Goal: Task Accomplishment & Management: Complete application form

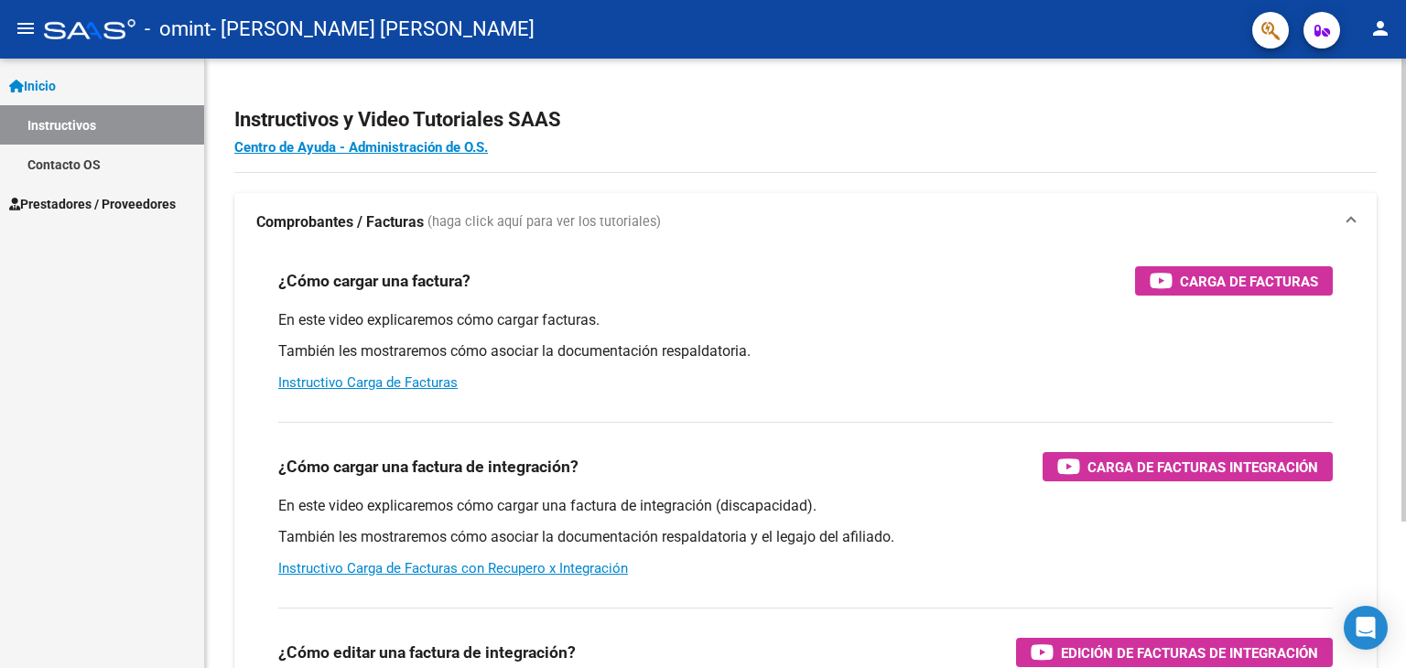
scroll to position [92, 0]
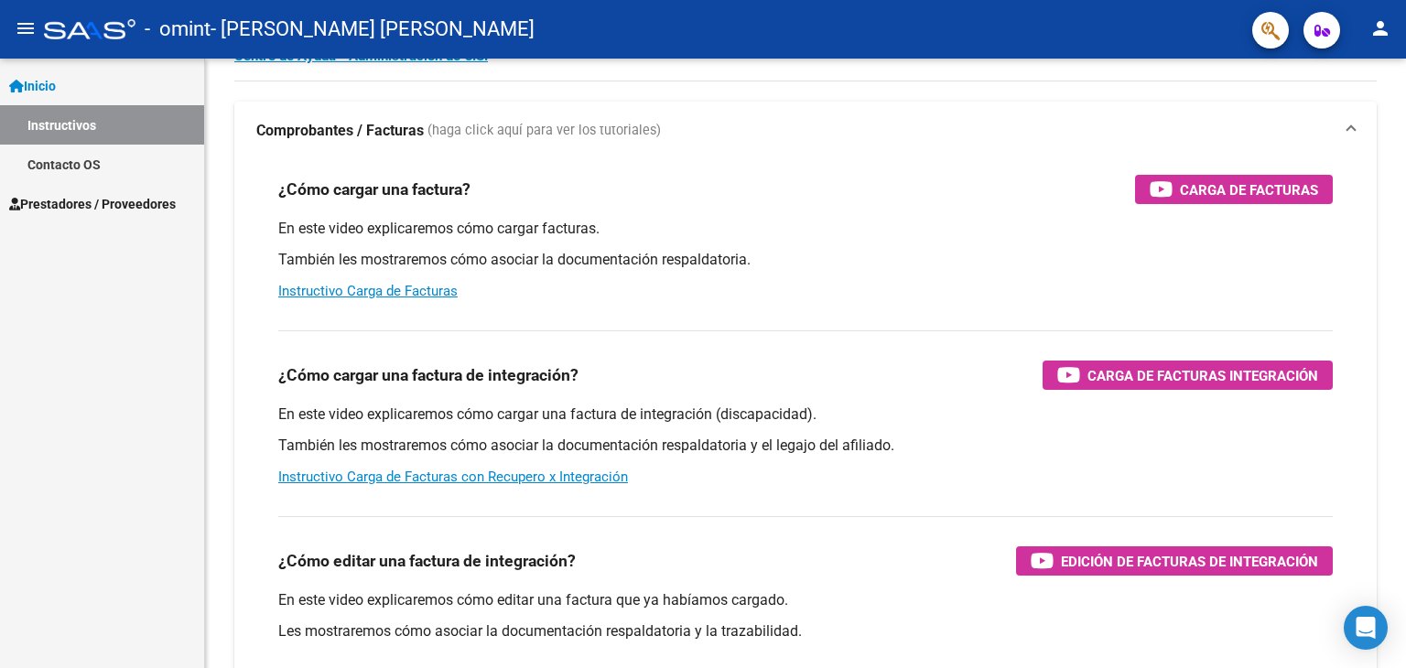
click at [92, 203] on span "Prestadores / Proveedores" at bounding box center [92, 204] width 167 height 20
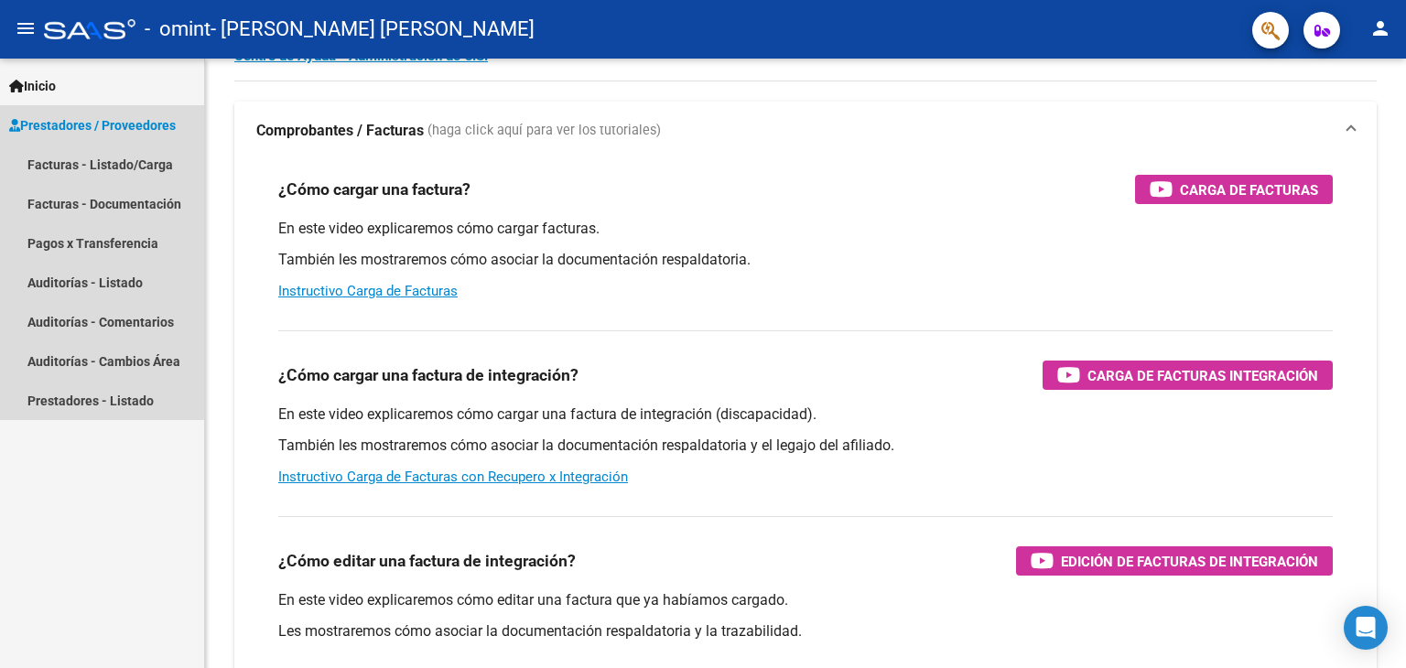
click at [74, 122] on span "Prestadores / Proveedores" at bounding box center [92, 125] width 167 height 20
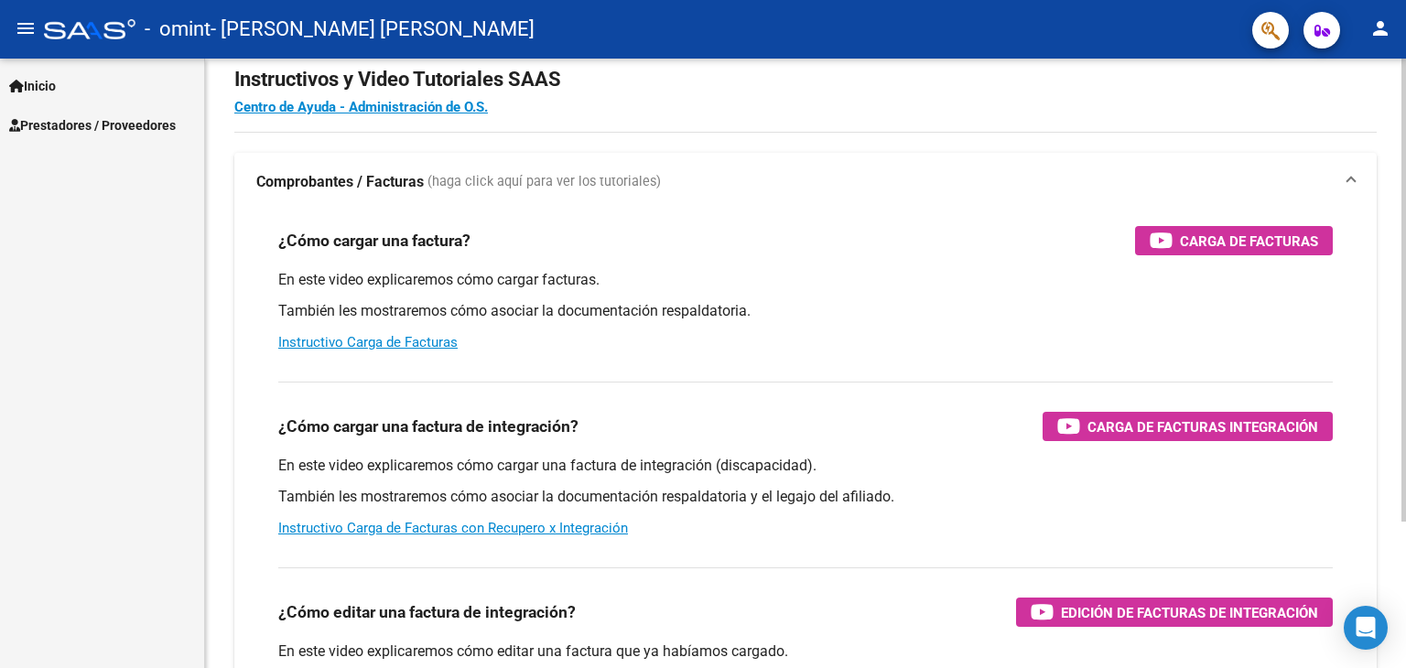
scroll to position [0, 0]
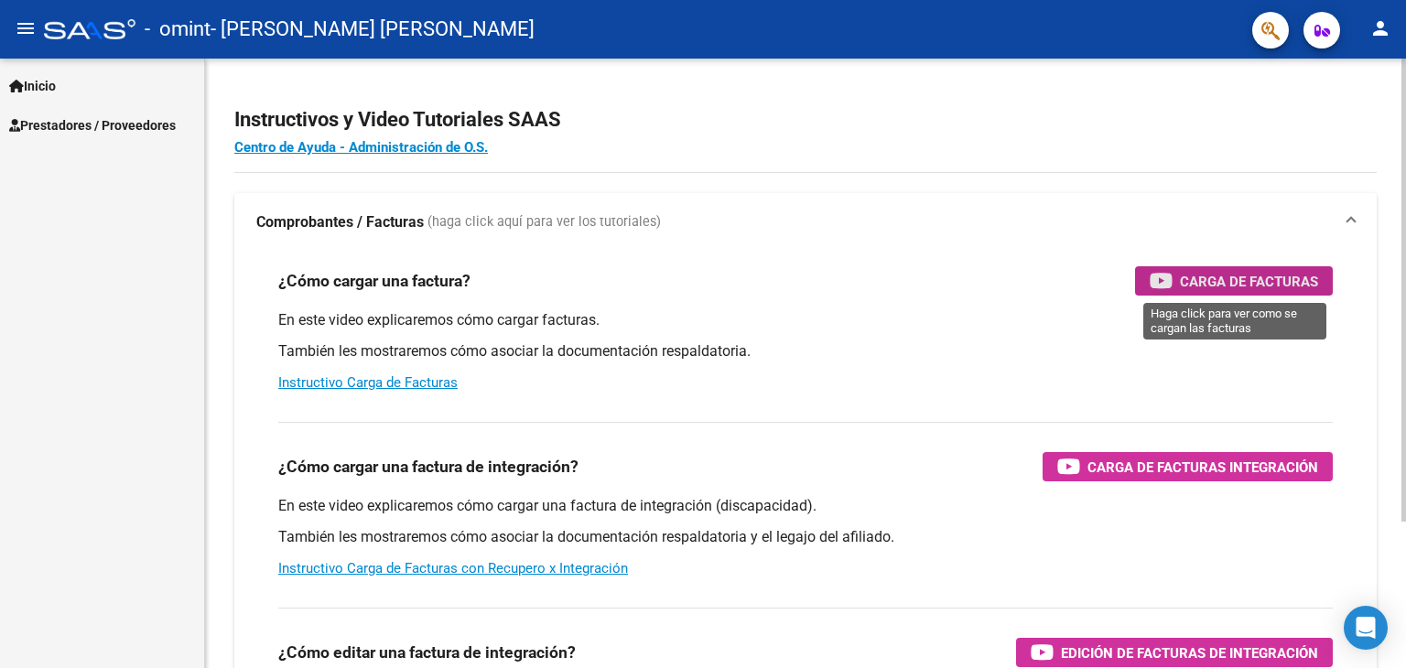
click at [1236, 290] on span "Carga de Facturas" at bounding box center [1249, 281] width 138 height 23
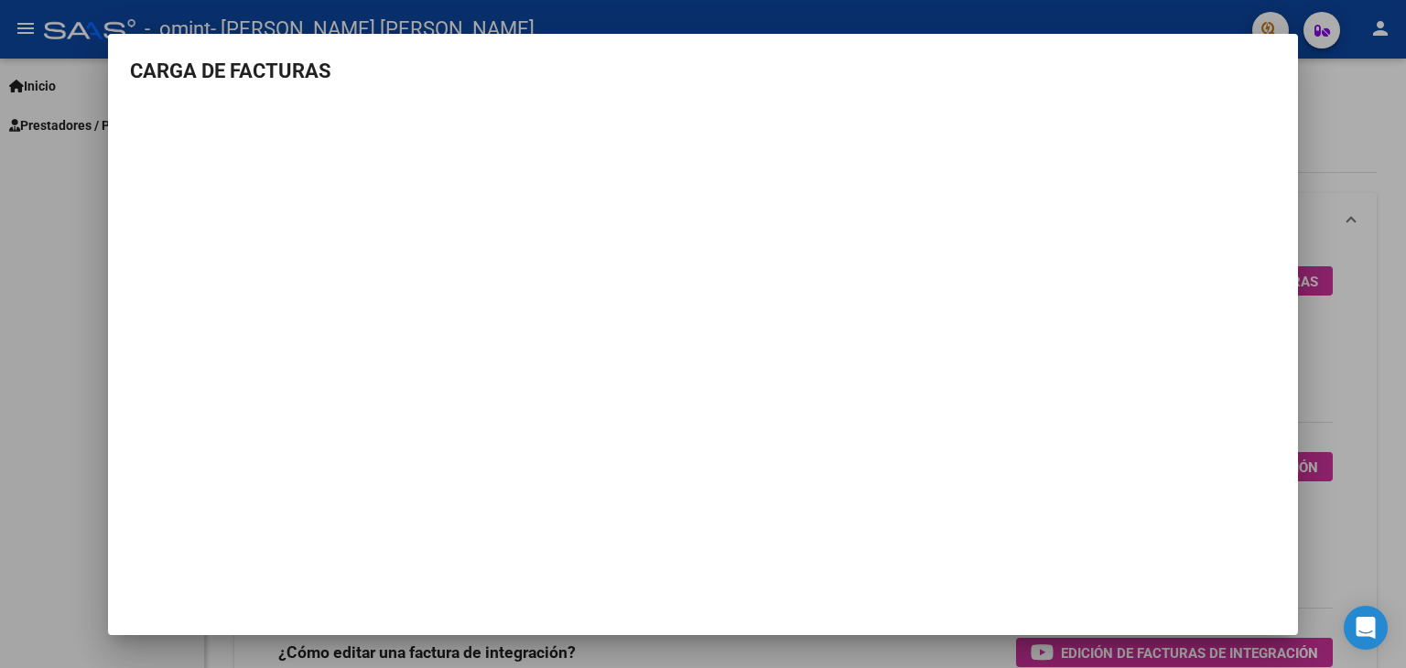
click at [1345, 207] on div at bounding box center [703, 334] width 1406 height 668
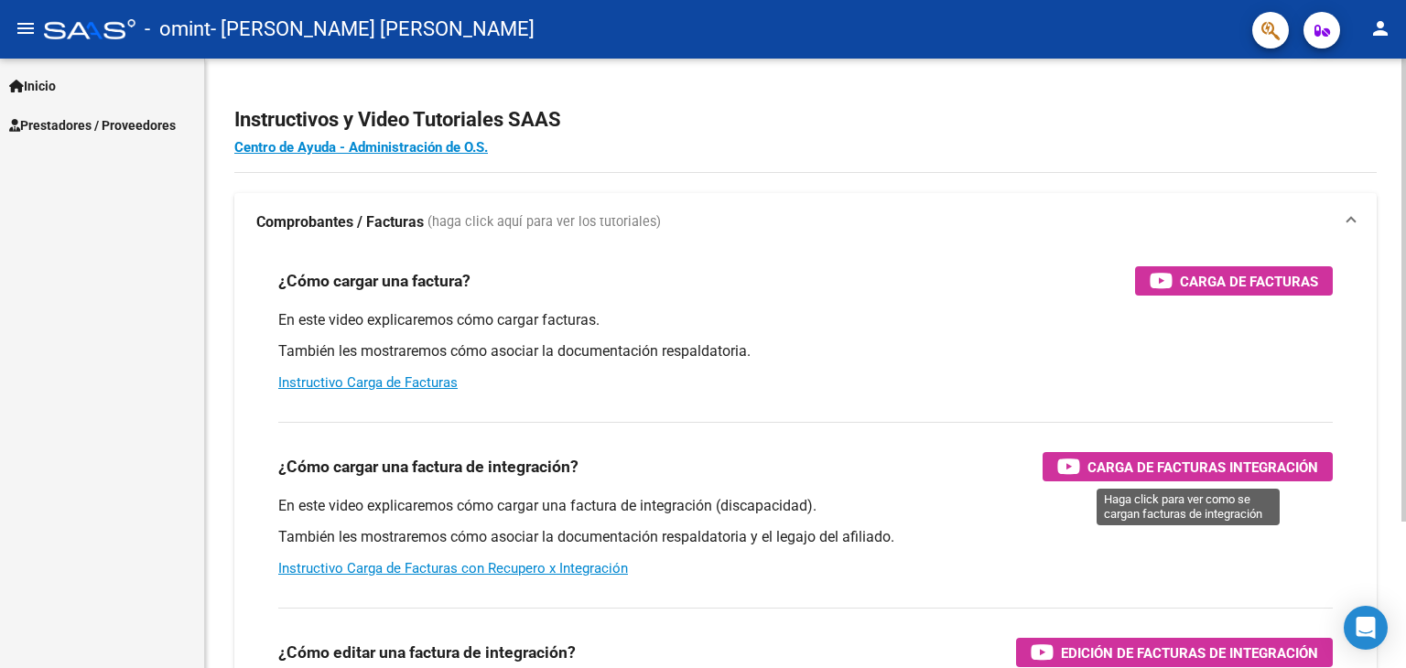
click at [1289, 469] on span "Carga de Facturas Integración" at bounding box center [1202, 467] width 231 height 23
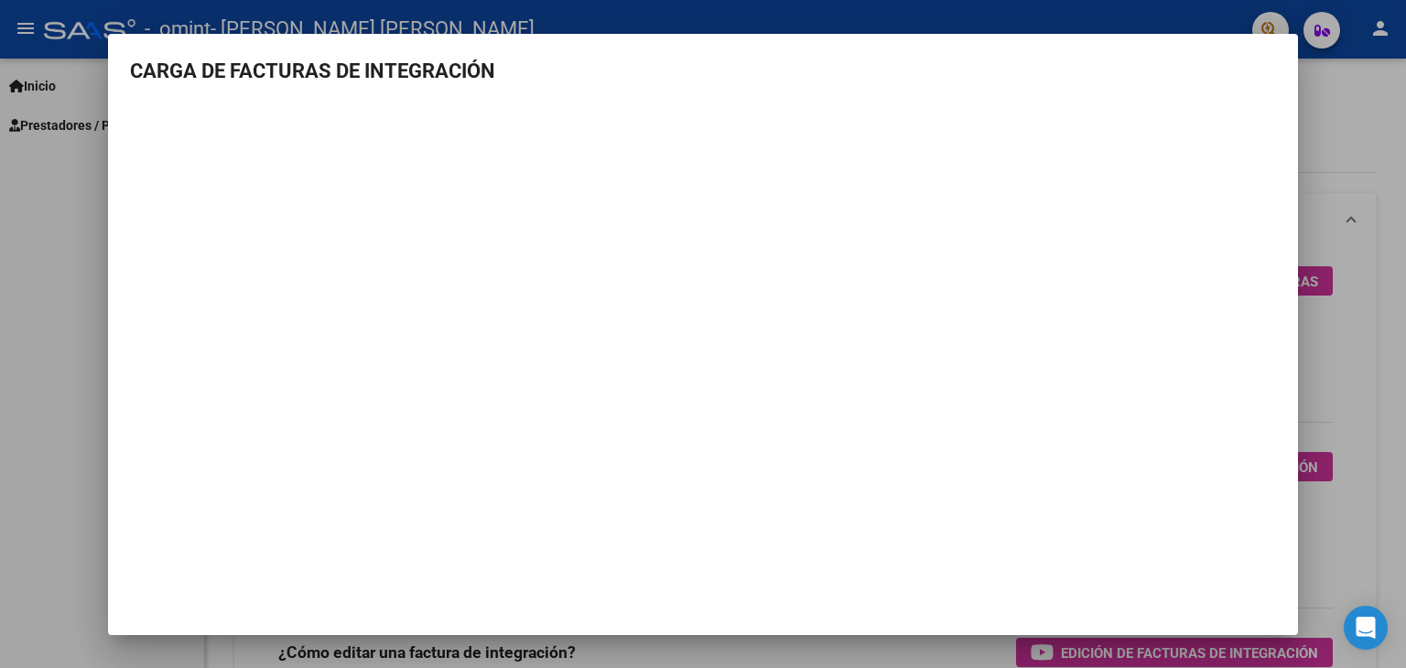
click at [1337, 358] on div at bounding box center [703, 334] width 1406 height 668
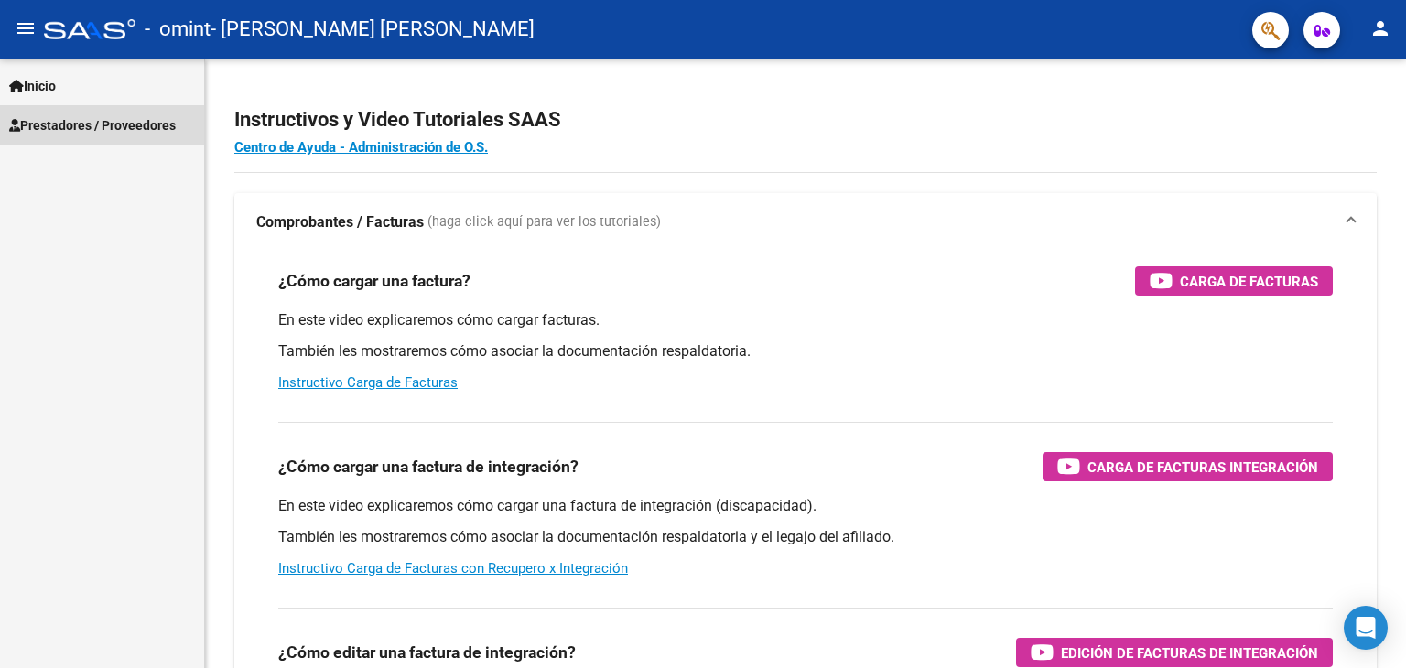
click at [138, 125] on span "Prestadores / Proveedores" at bounding box center [92, 125] width 167 height 20
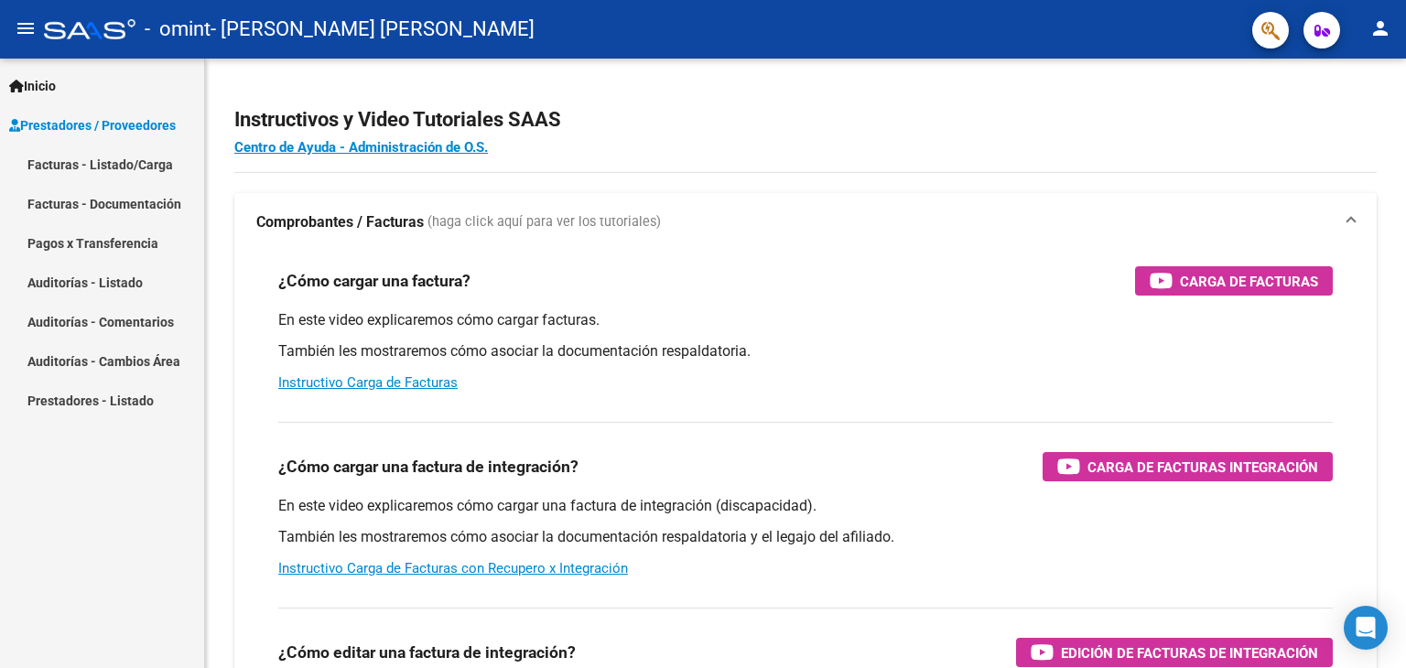
click at [127, 158] on link "Facturas - Listado/Carga" at bounding box center [102, 164] width 204 height 39
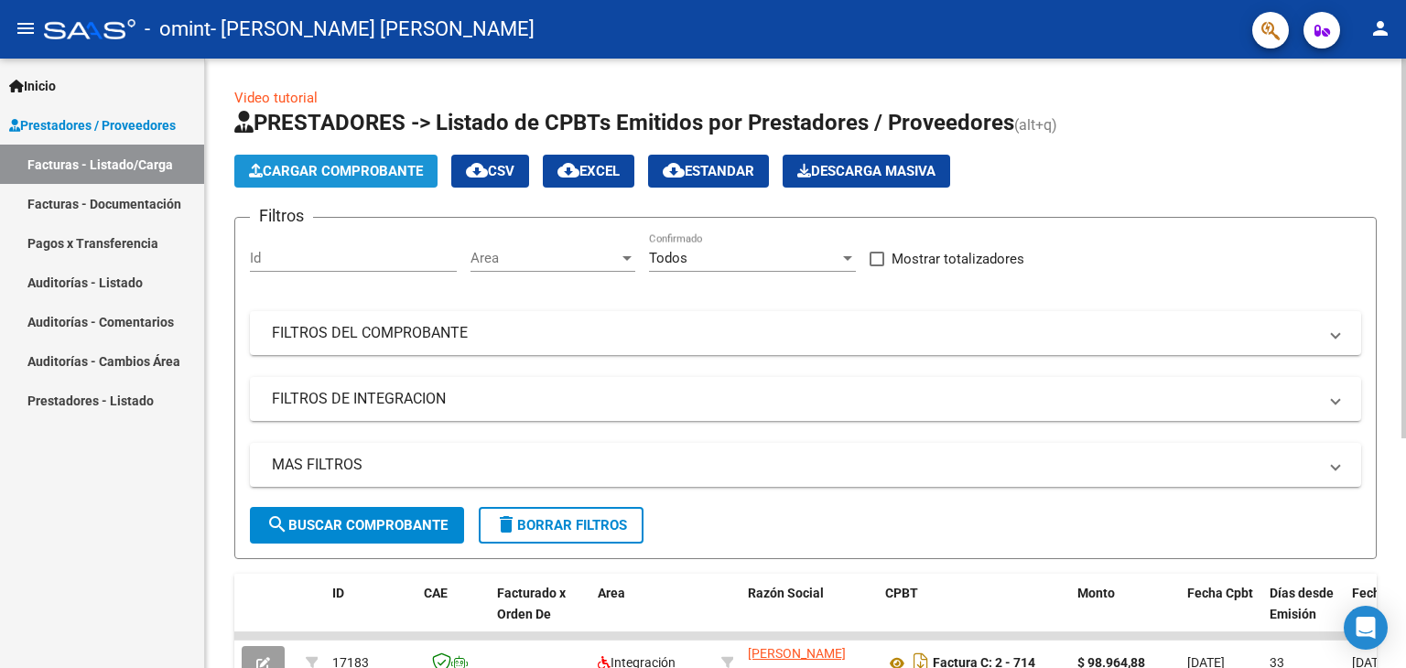
click at [356, 170] on span "Cargar Comprobante" at bounding box center [336, 171] width 174 height 16
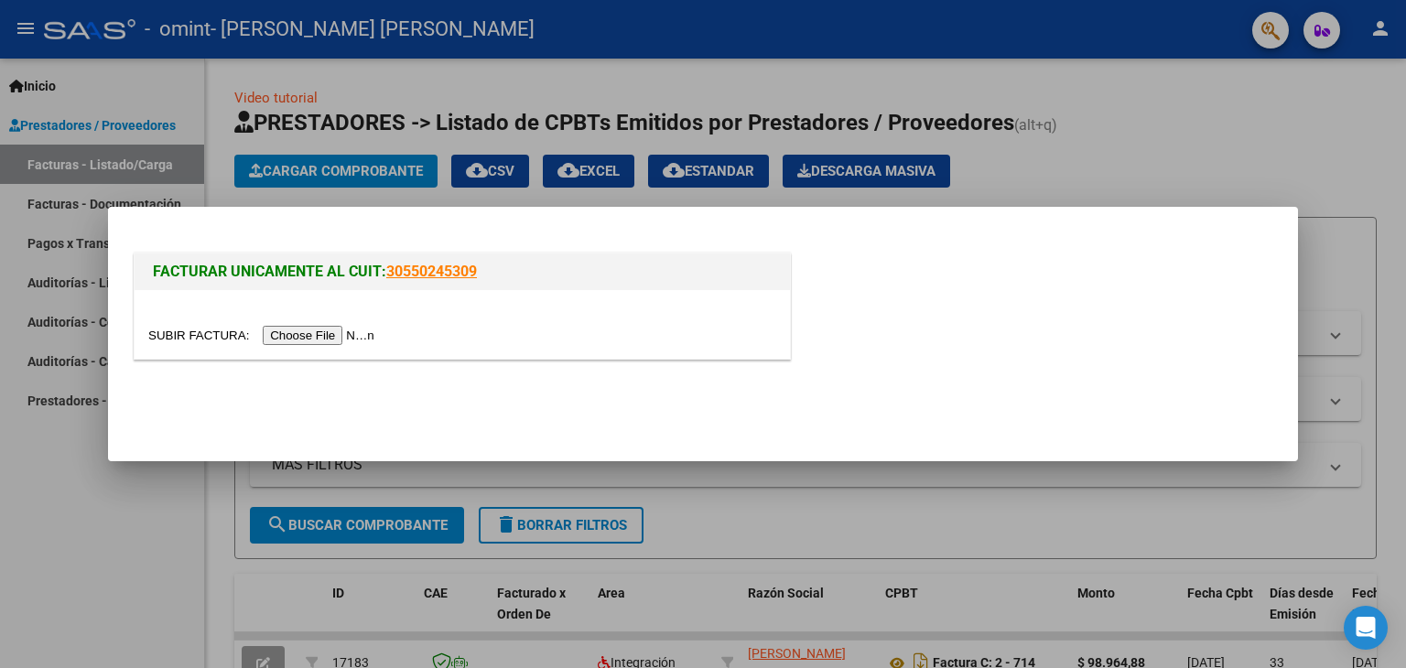
click at [330, 335] on input "file" at bounding box center [264, 335] width 232 height 19
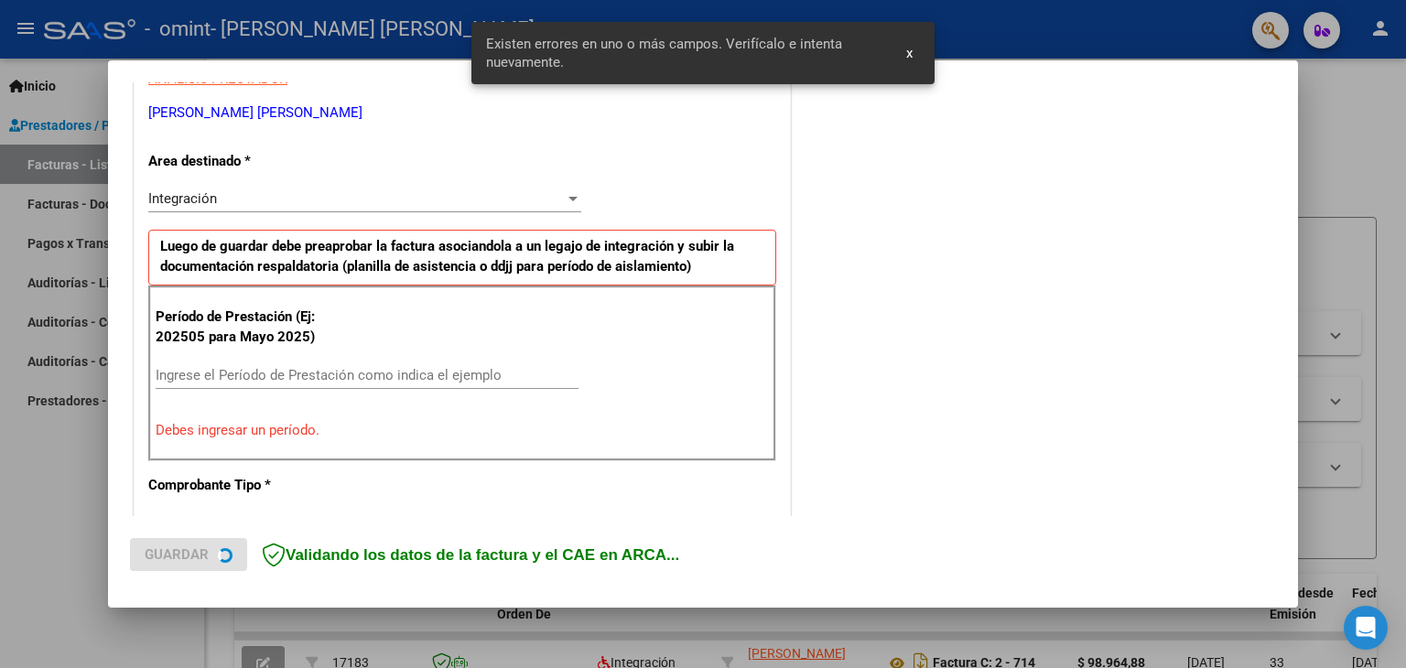
scroll to position [384, 0]
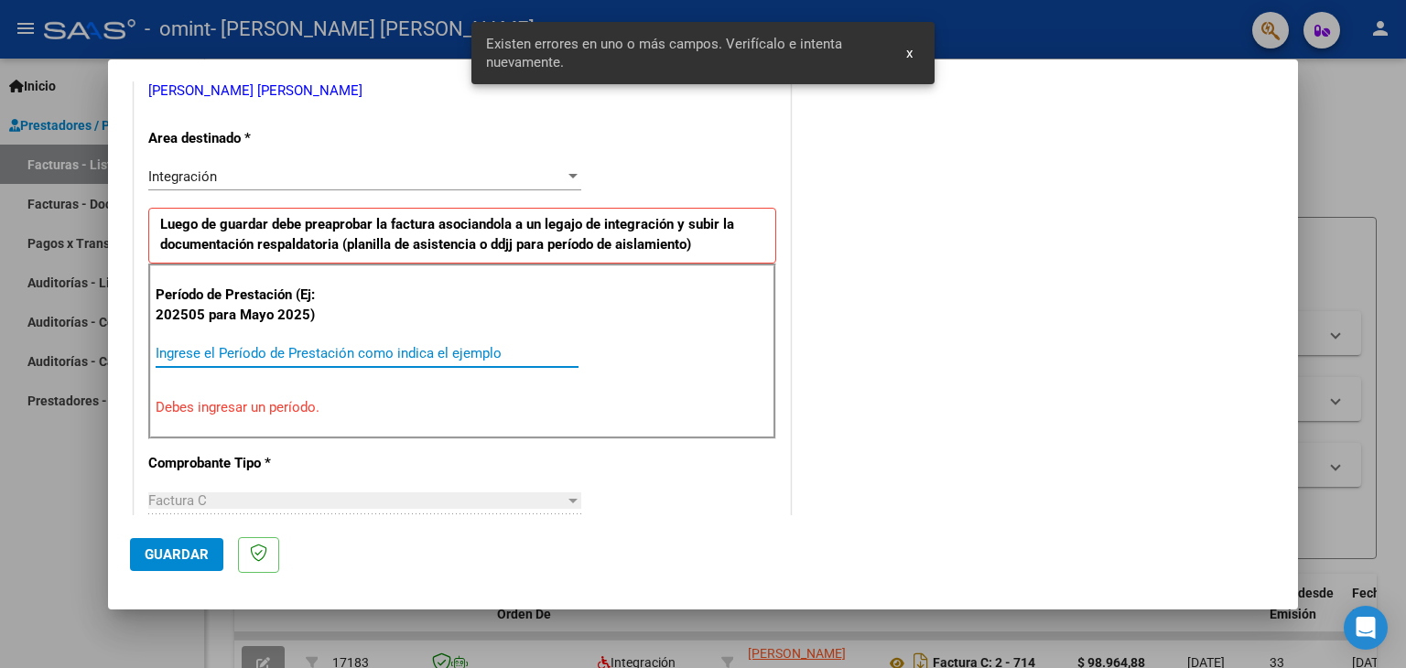
click at [276, 351] on input "Ingrese el Período de Prestación como indica el ejemplo" at bounding box center [367, 353] width 423 height 16
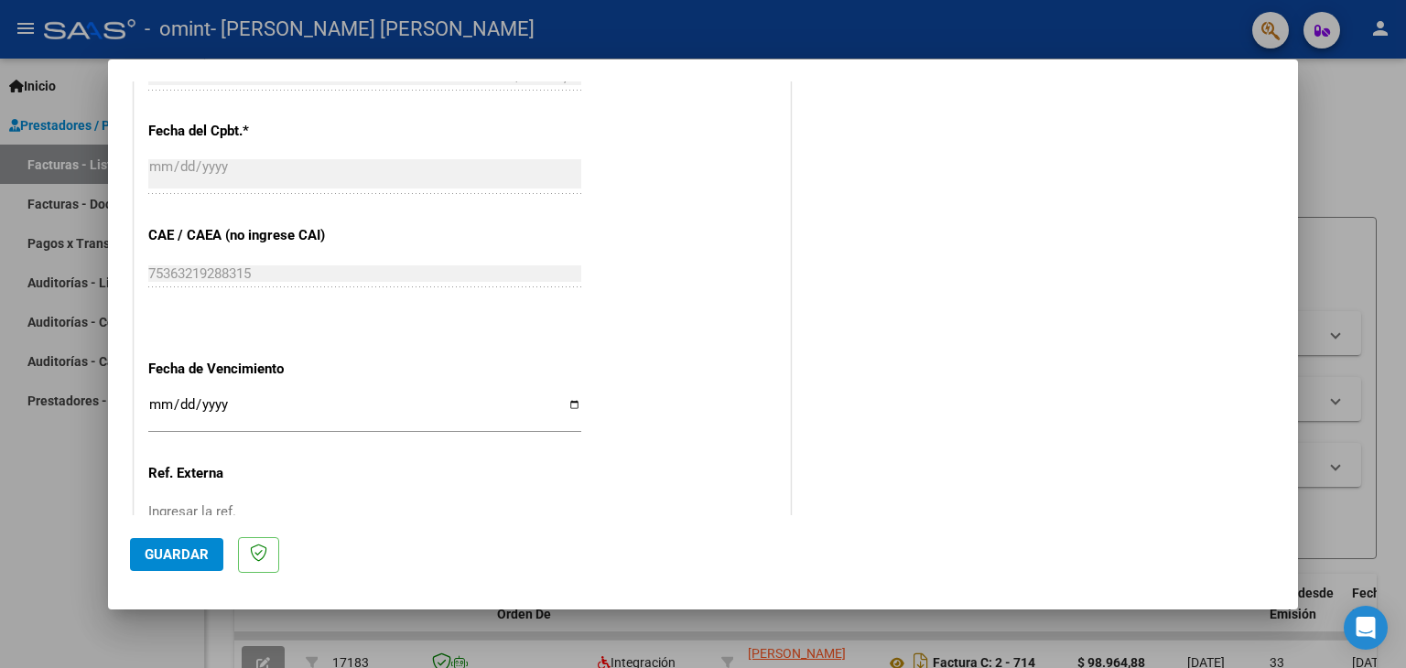
scroll to position [1117, 0]
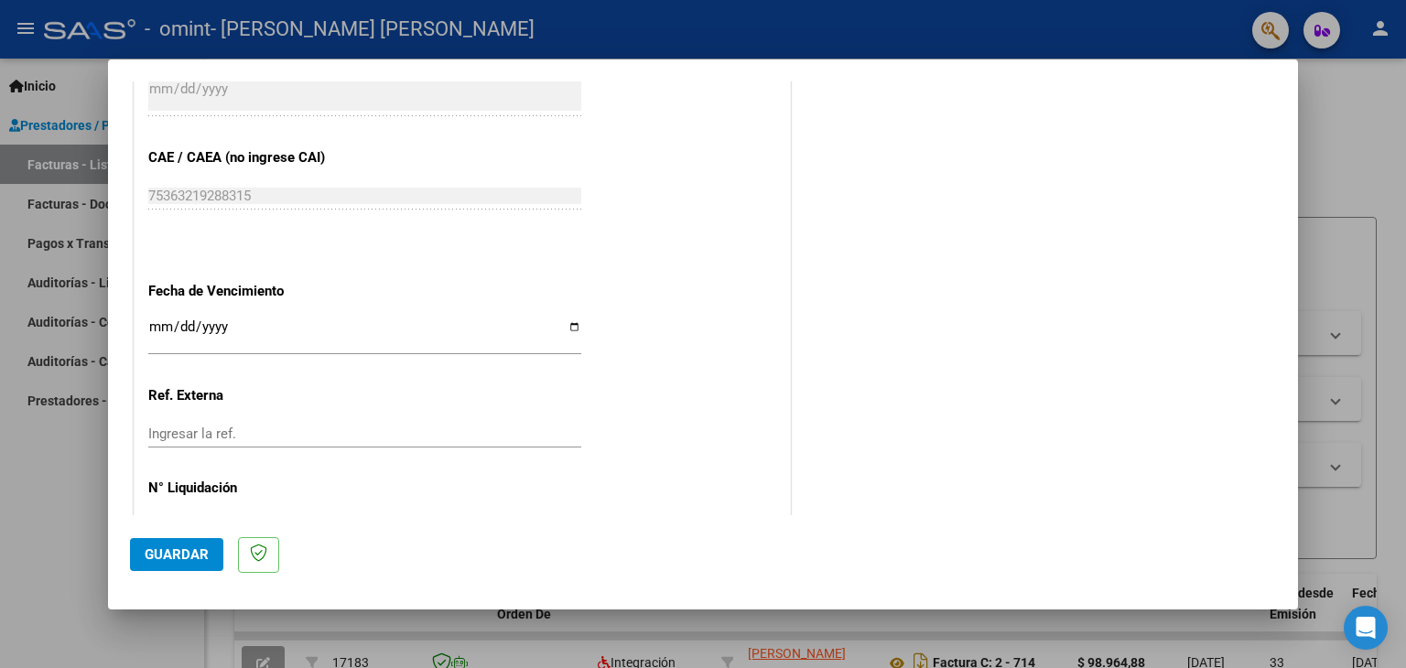
type input "202508"
click at [571, 331] on input "Ingresar la fecha" at bounding box center [364, 333] width 433 height 29
type input "[DATE]"
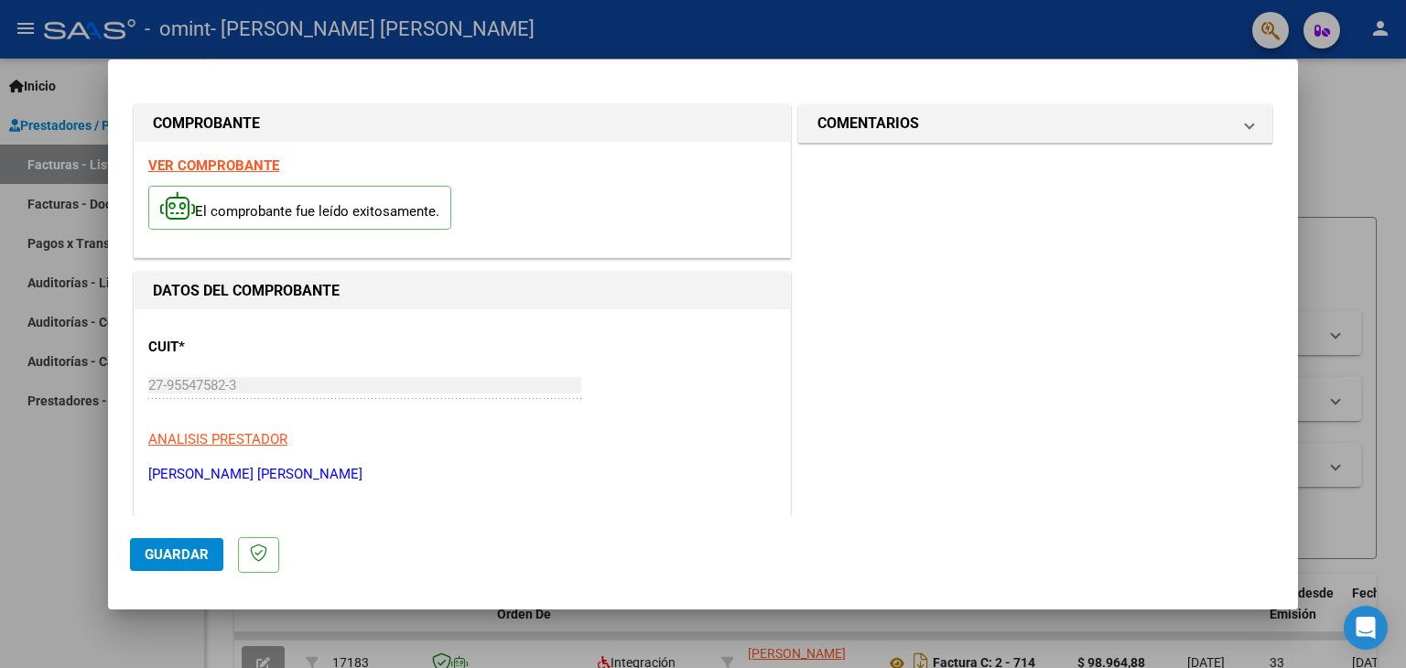
scroll to position [0, 0]
click at [158, 545] on button "Guardar" at bounding box center [176, 554] width 93 height 33
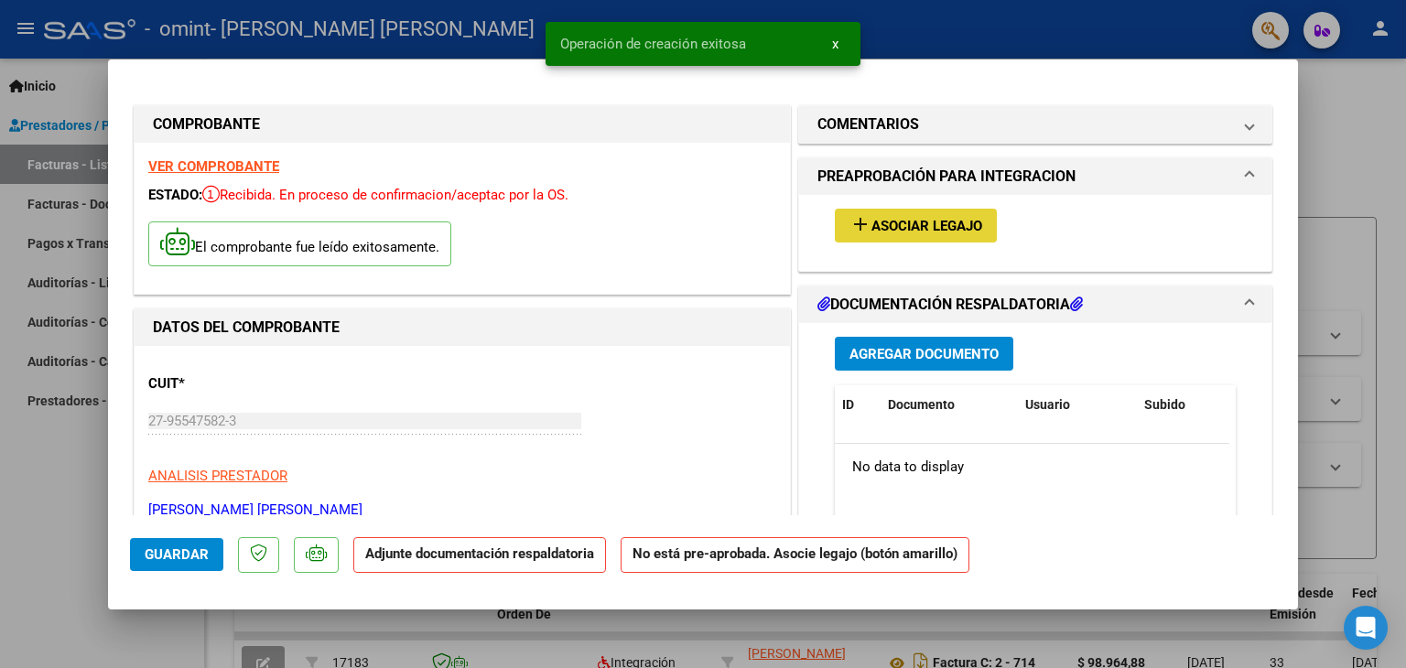
click at [904, 235] on button "add Asociar Legajo" at bounding box center [916, 226] width 162 height 34
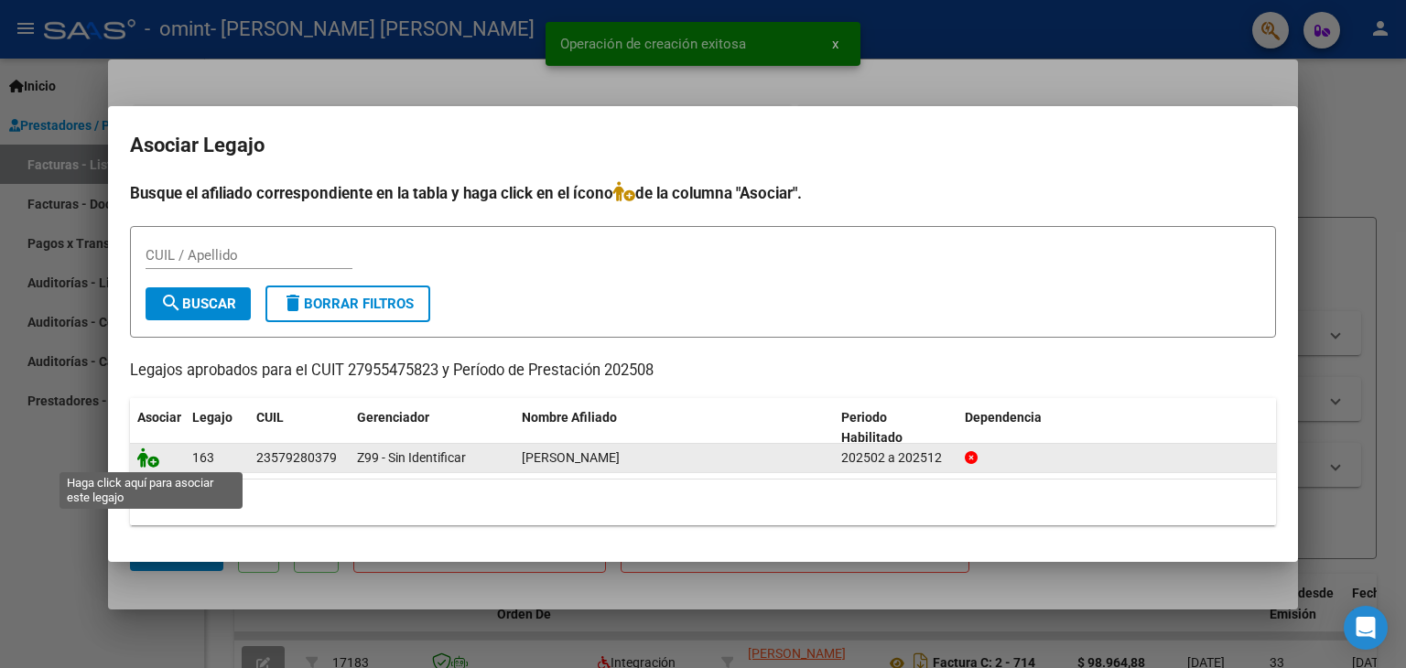
click at [147, 465] on icon at bounding box center [148, 458] width 22 height 20
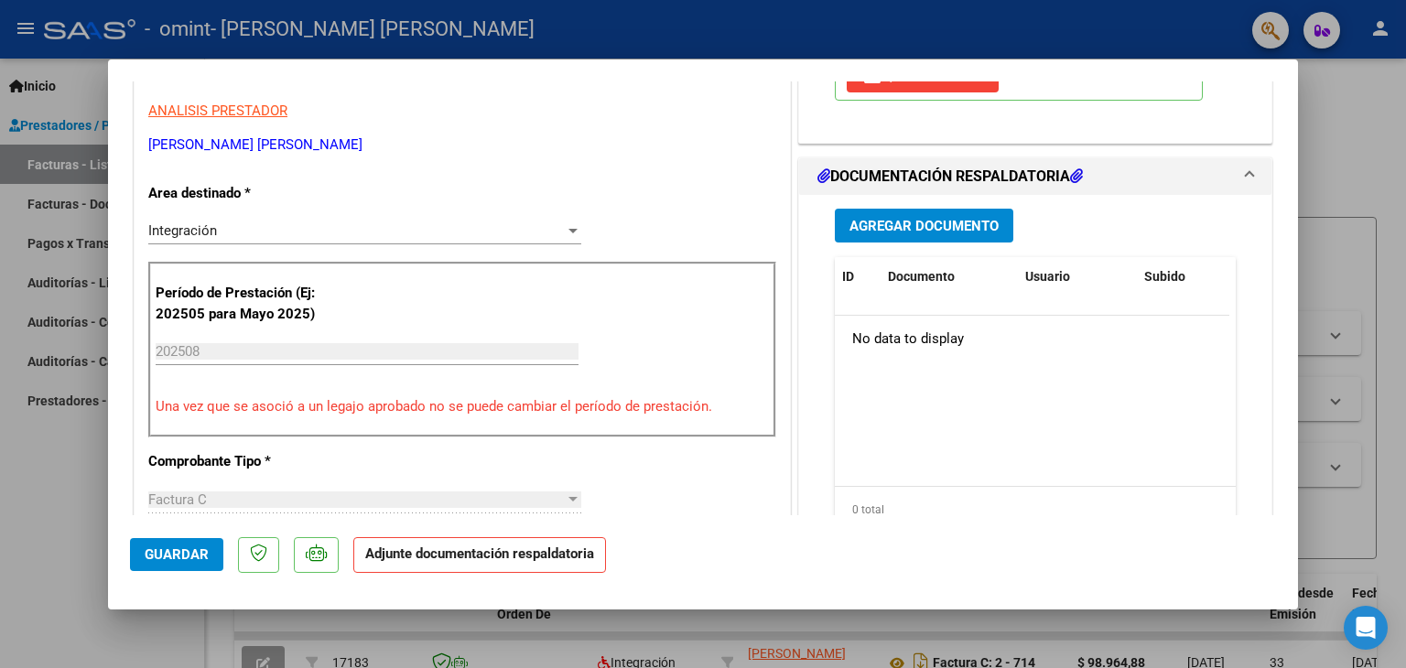
scroll to position [366, 0]
click at [908, 221] on span "Agregar Documento" at bounding box center [923, 225] width 149 height 16
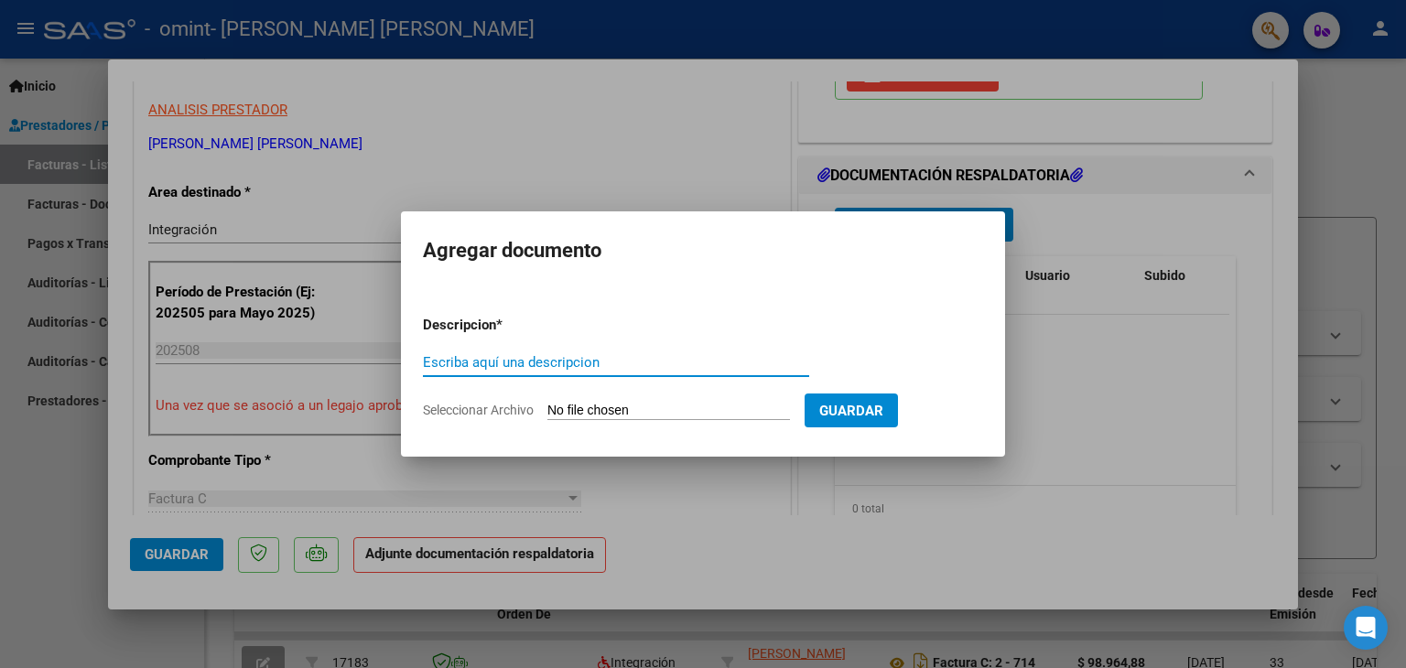
click at [522, 368] on input "Escriba aquí una descripcion" at bounding box center [616, 362] width 386 height 16
click at [631, 403] on input "Seleccionar Archivo" at bounding box center [668, 411] width 243 height 17
type input "C:\fakepath\Planilla [PERSON_NAME][DATE].pdf"
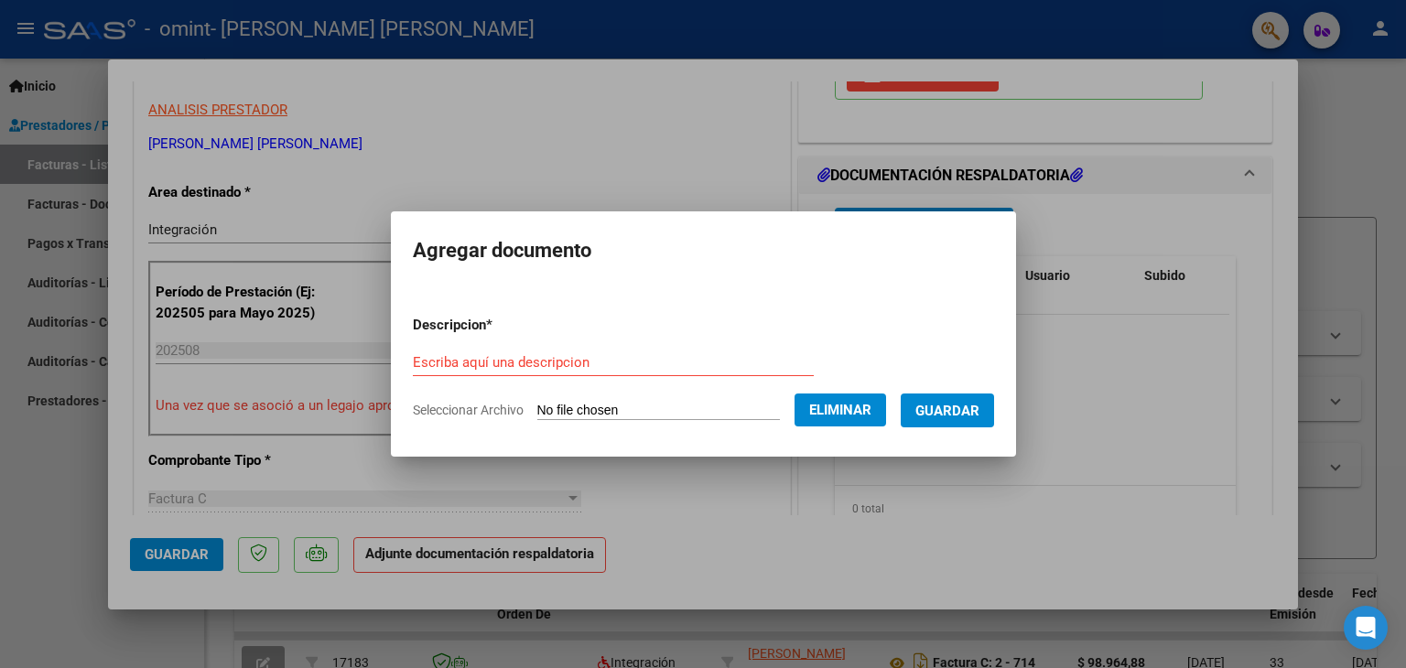
click at [440, 370] on input "Escriba aquí una descripcion" at bounding box center [613, 362] width 401 height 16
type input "O"
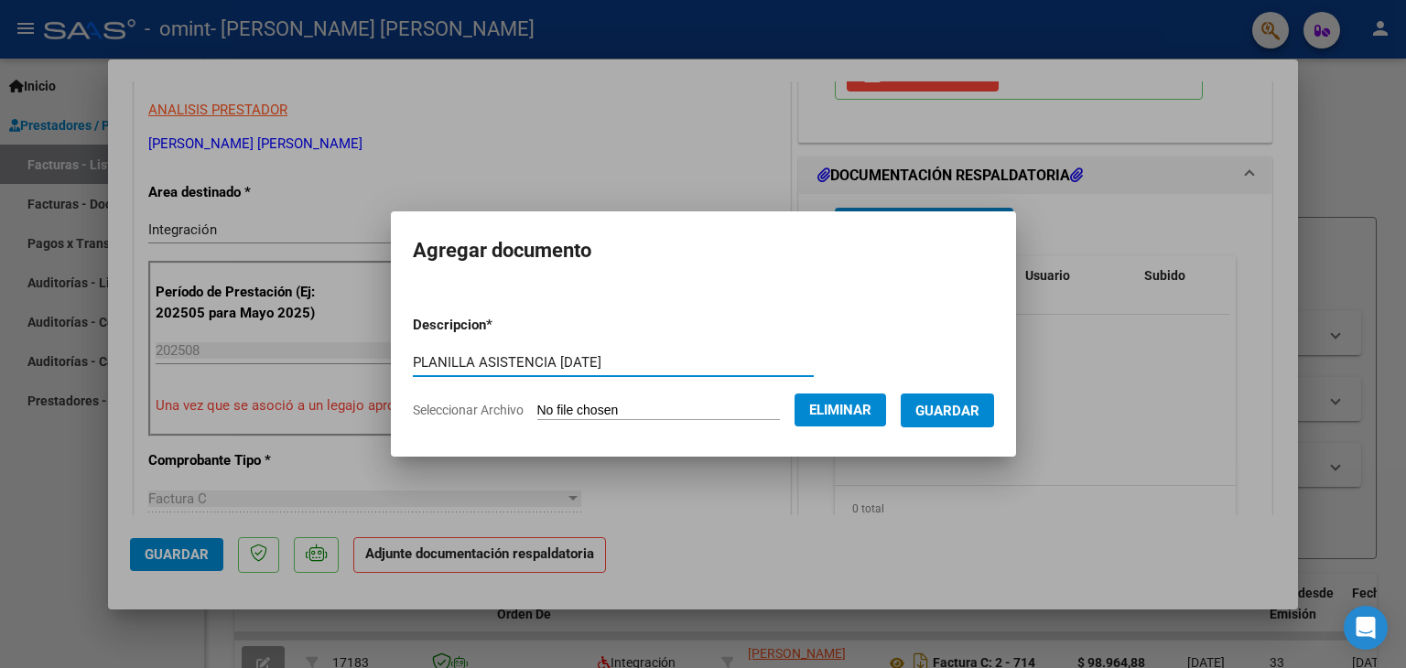
type input "PLANILLA ASISTENCIA [DATE]"
click at [979, 412] on span "Guardar" at bounding box center [947, 411] width 64 height 16
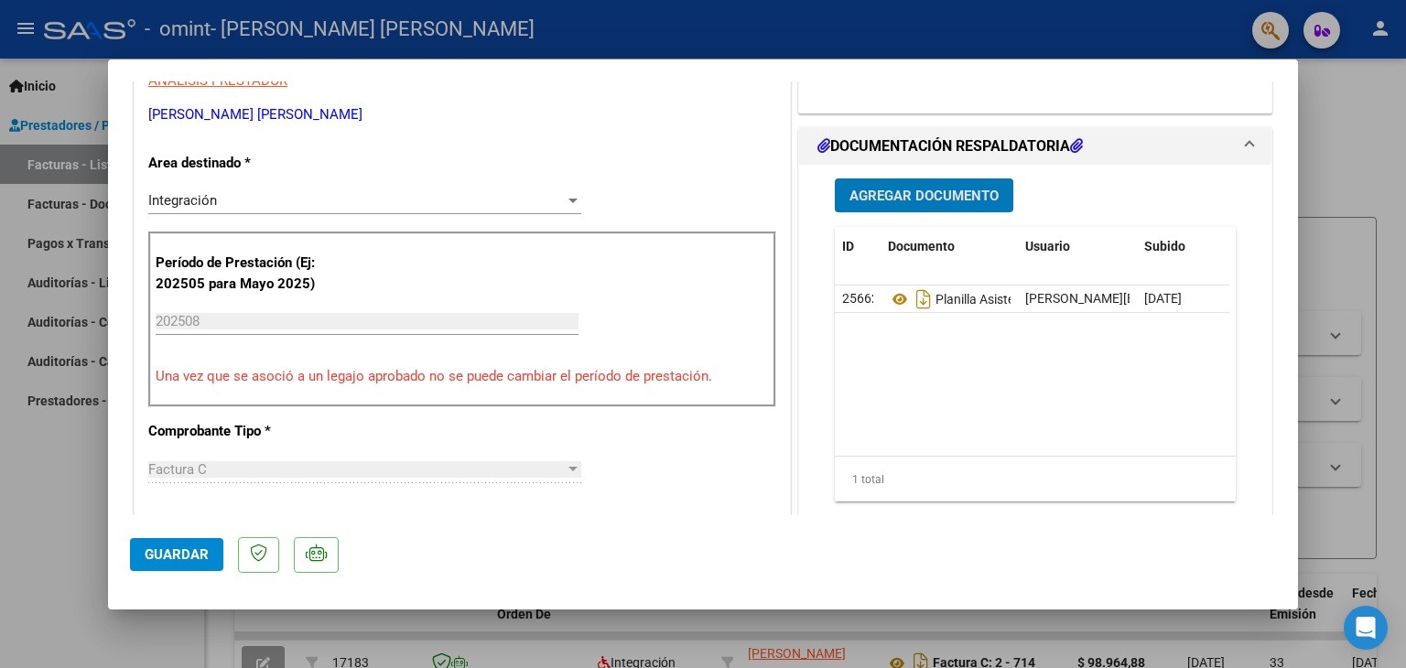
scroll to position [275, 0]
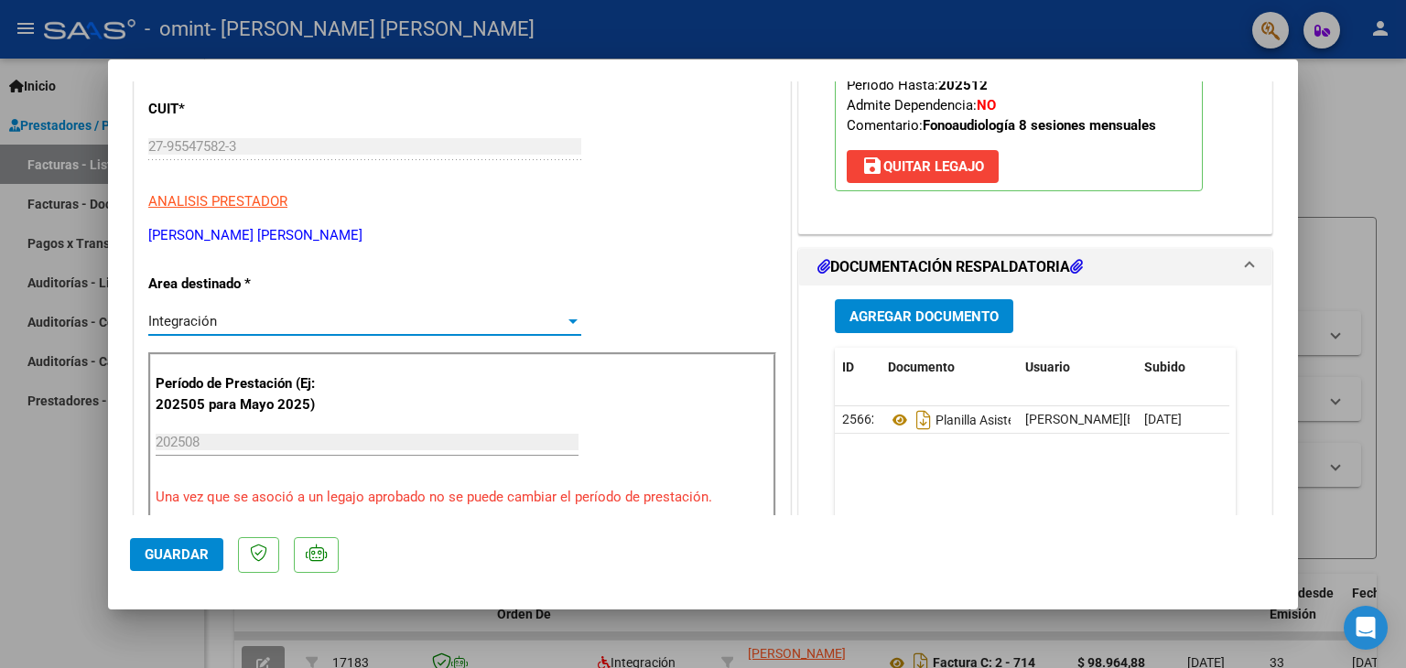
click at [565, 316] on div at bounding box center [573, 321] width 16 height 15
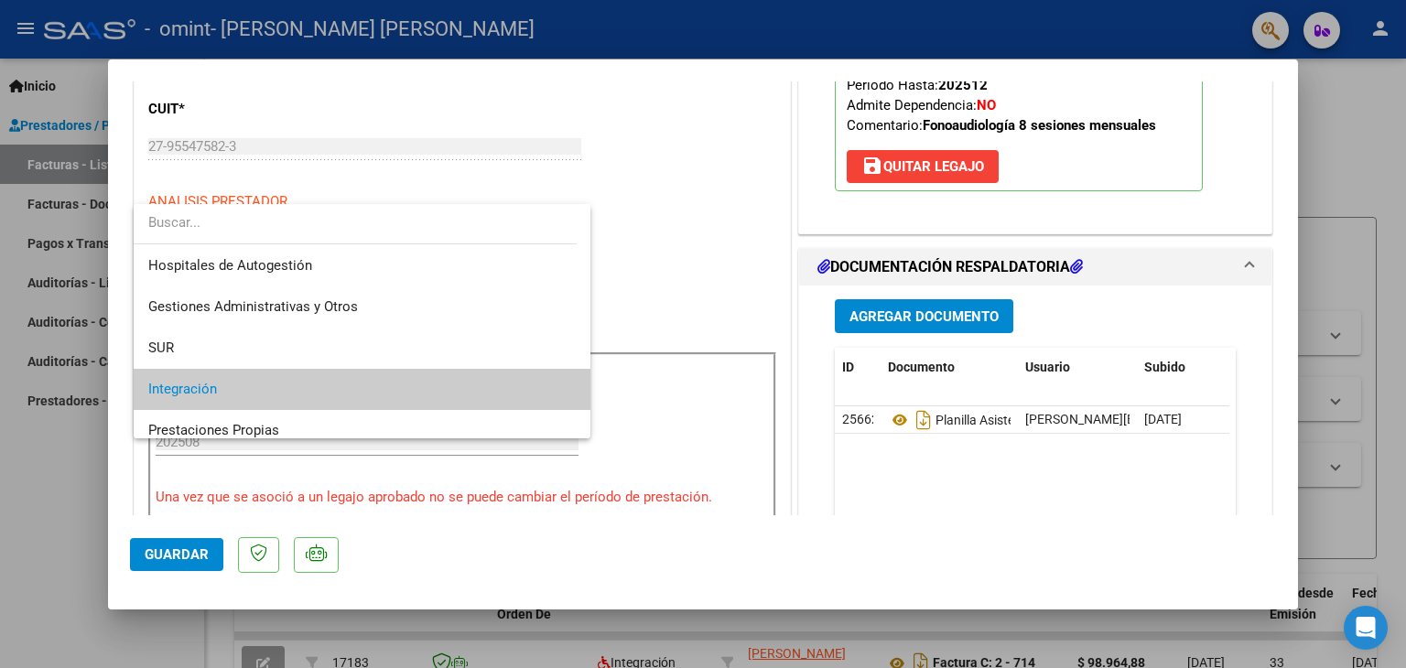
scroll to position [68, 0]
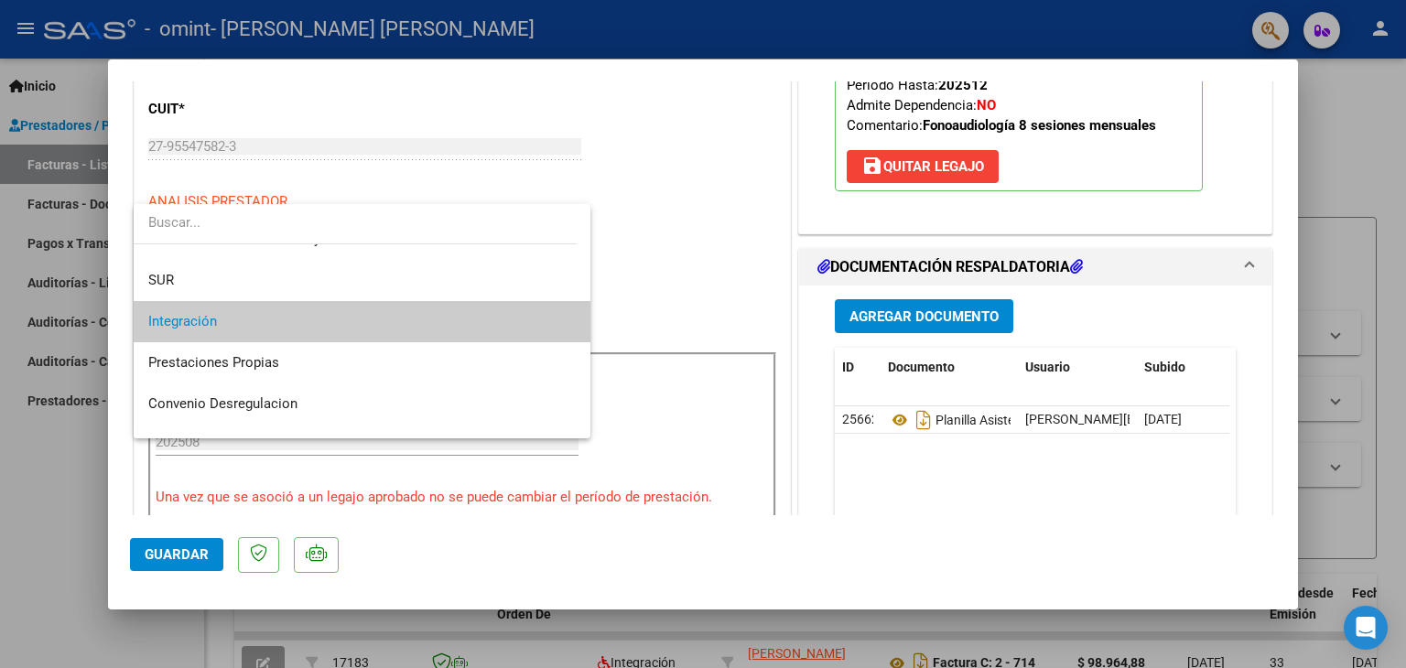
click at [541, 317] on span "Integración" at bounding box center [362, 321] width 428 height 41
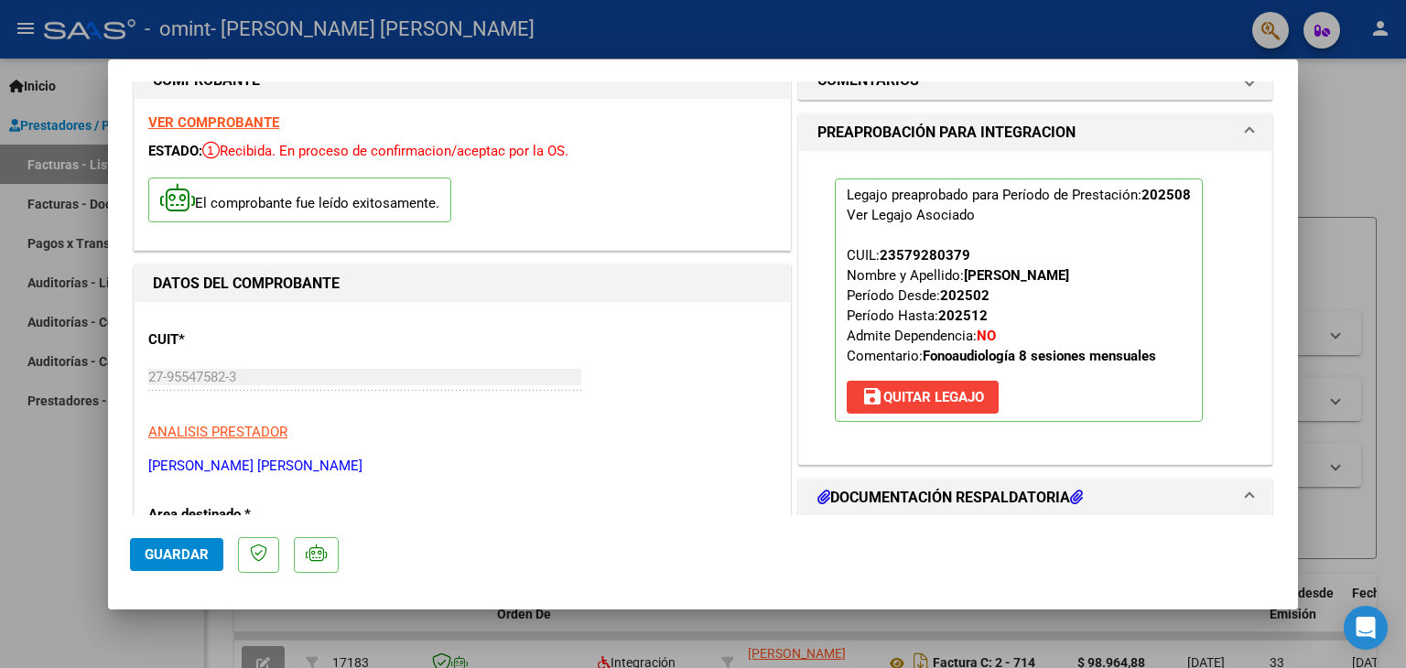
scroll to position [0, 0]
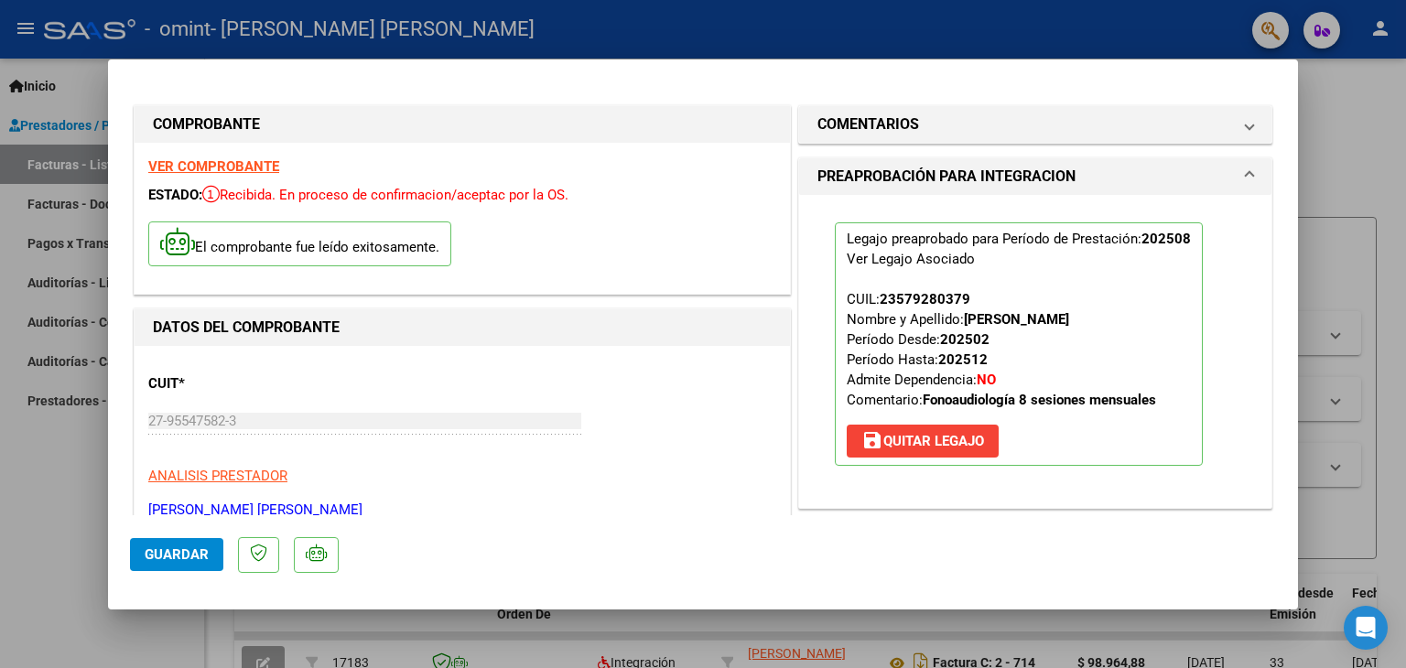
click at [194, 556] on span "Guardar" at bounding box center [177, 554] width 64 height 16
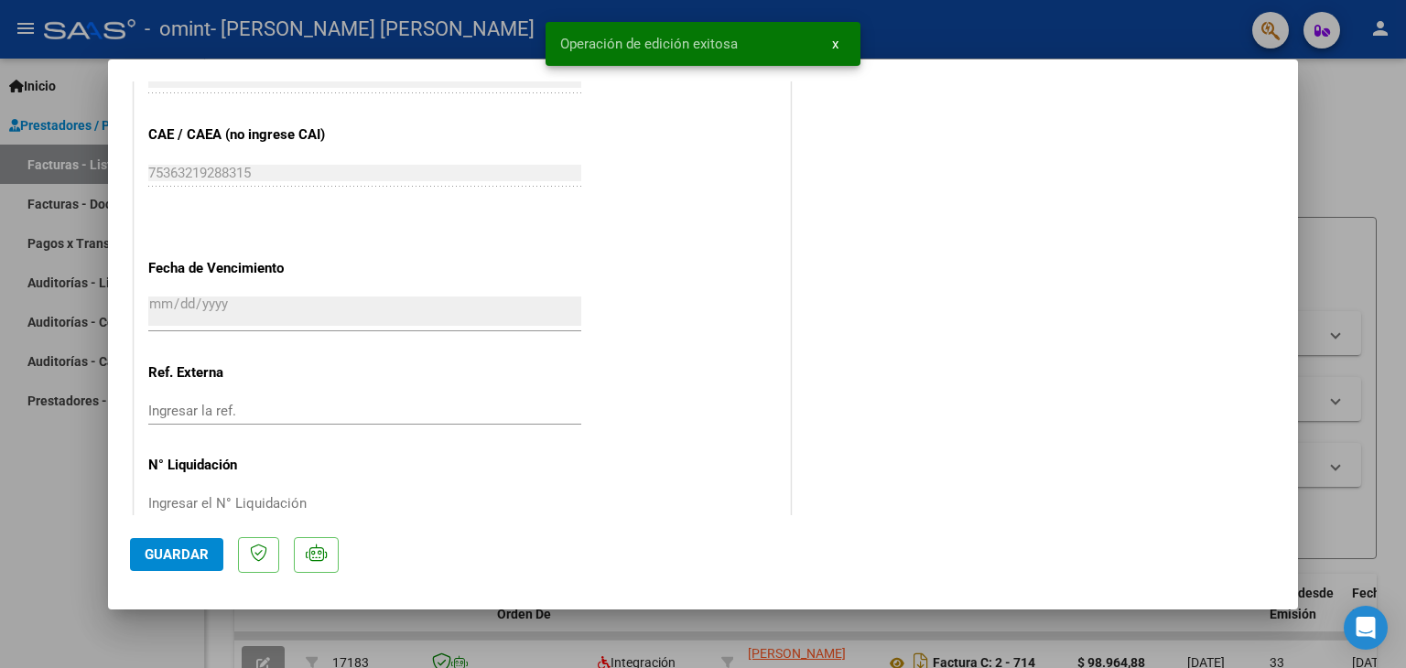
scroll to position [1202, 0]
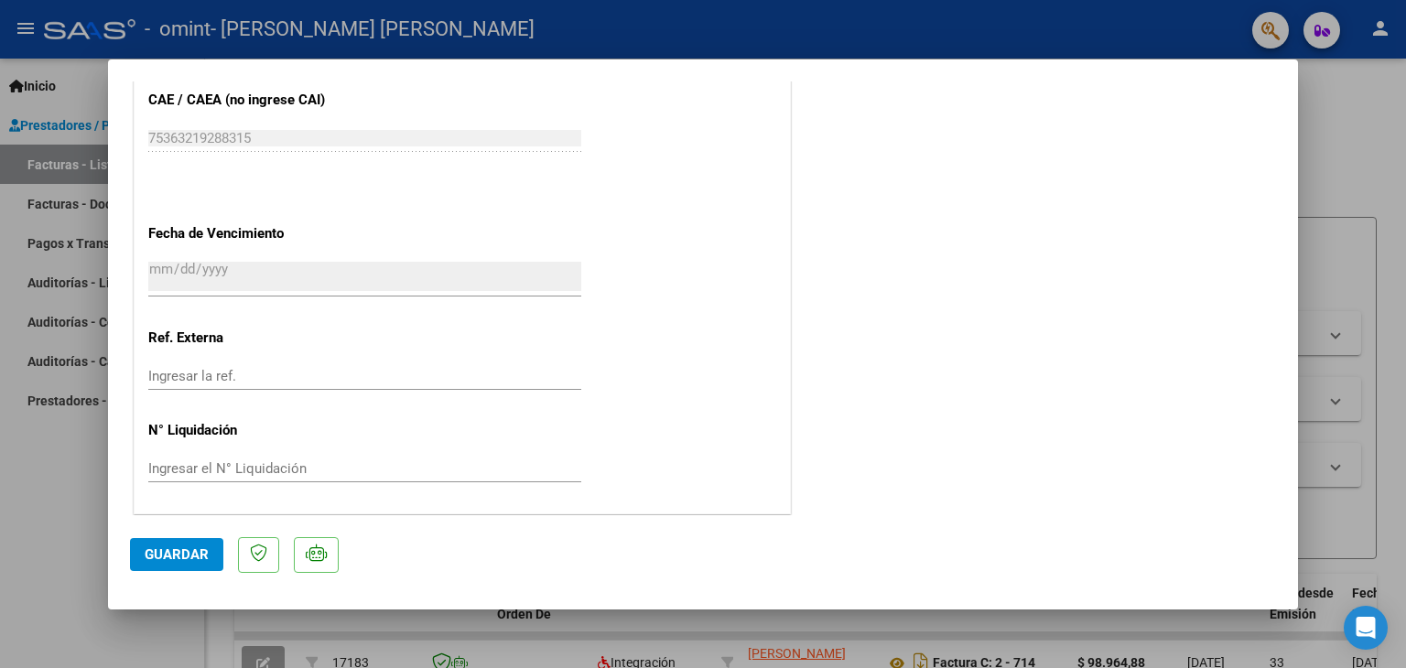
click at [1364, 154] on div at bounding box center [703, 334] width 1406 height 668
type input "$ 0,00"
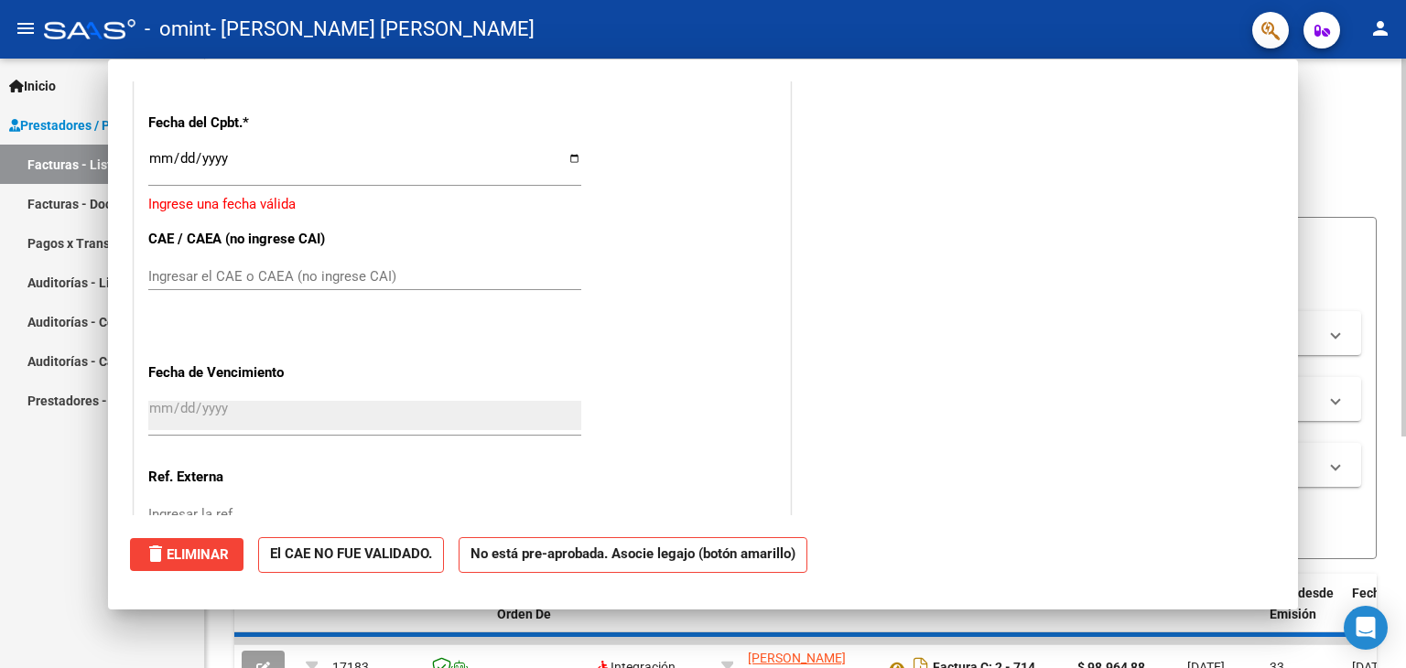
scroll to position [0, 0]
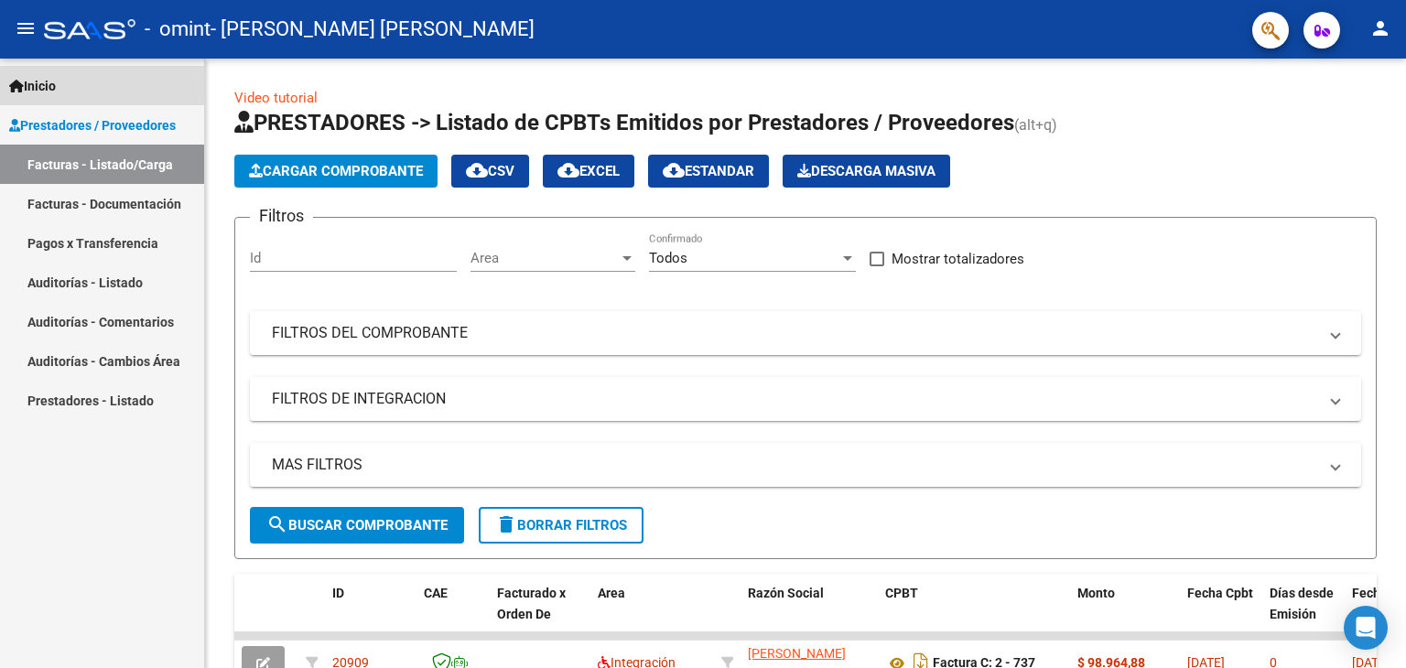
click at [55, 81] on span "Inicio" at bounding box center [32, 86] width 47 height 20
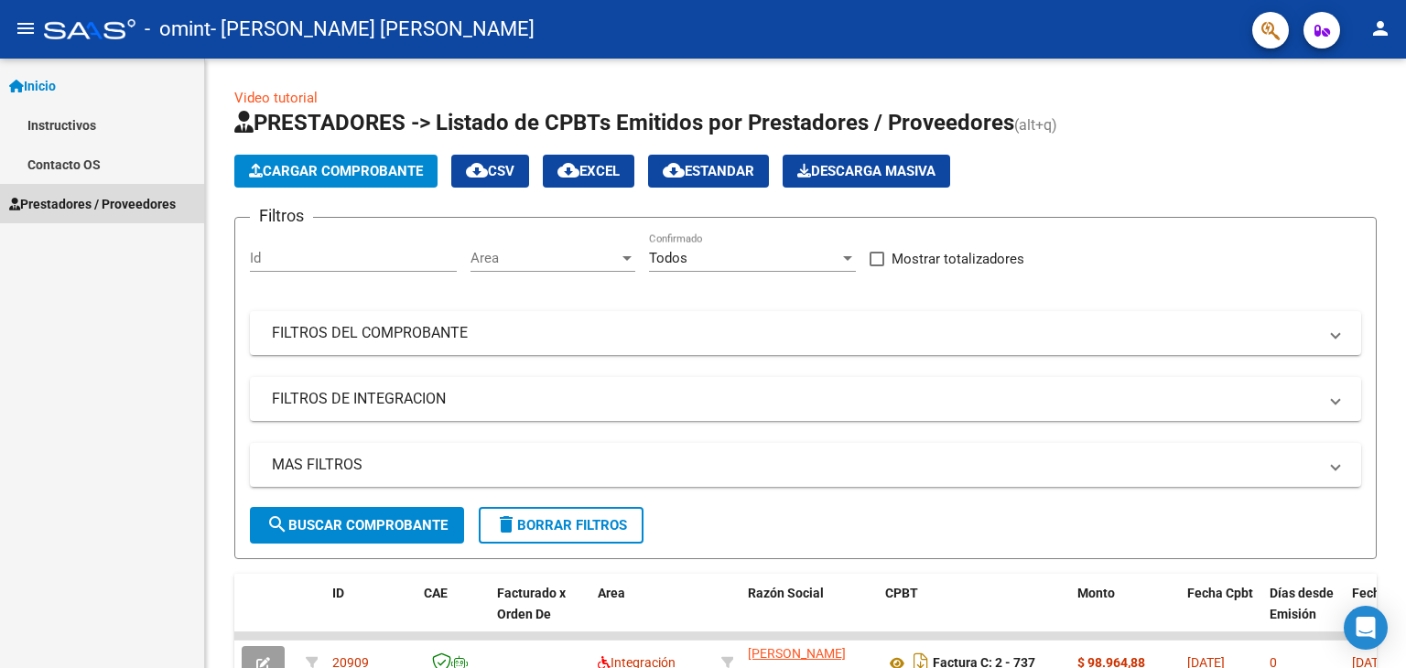
click at [55, 202] on span "Prestadores / Proveedores" at bounding box center [92, 204] width 167 height 20
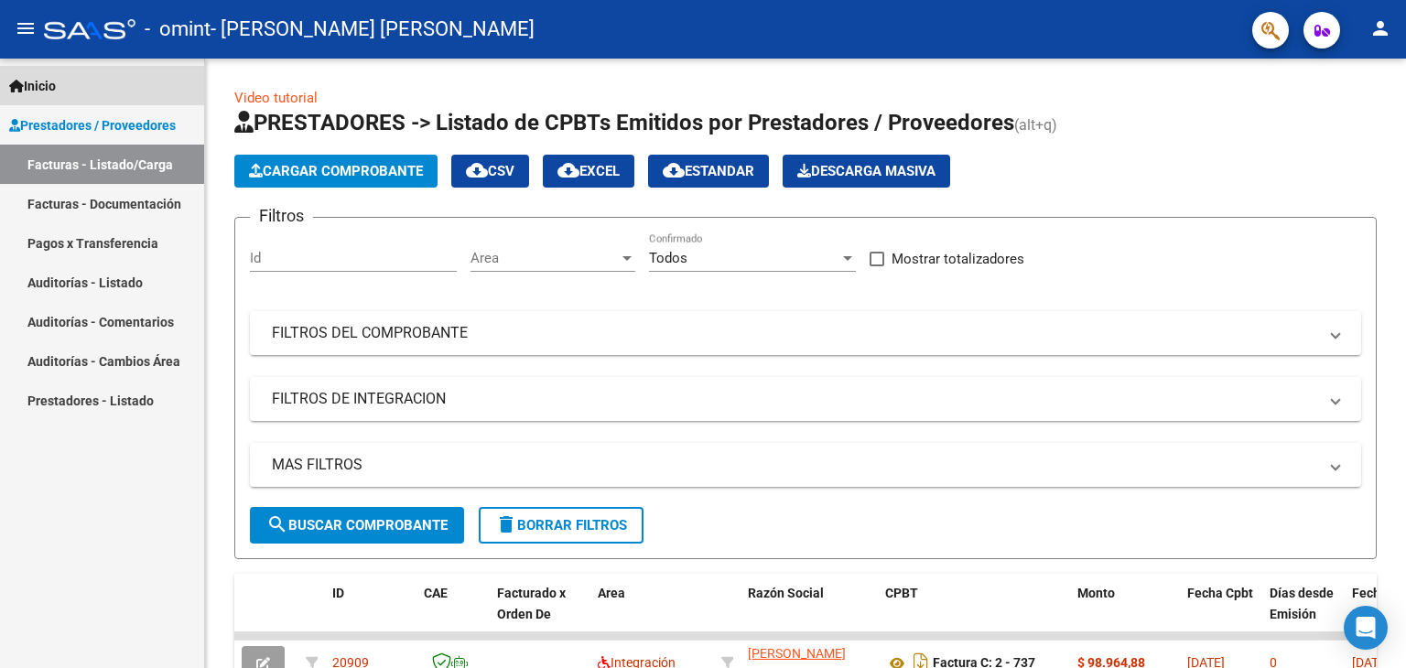
click at [42, 78] on span "Inicio" at bounding box center [32, 86] width 47 height 20
